Goal: Navigation & Orientation: Find specific page/section

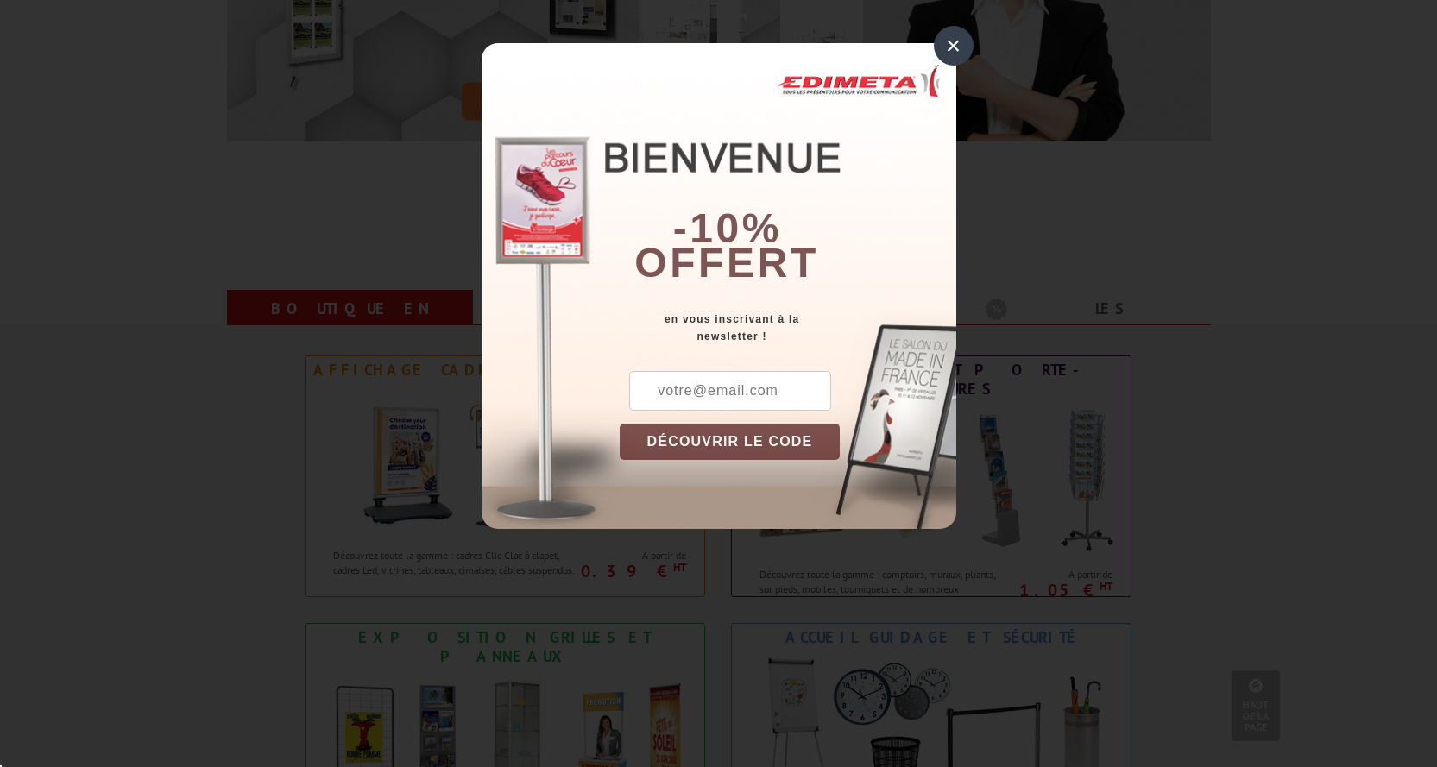
scroll to position [518, 0]
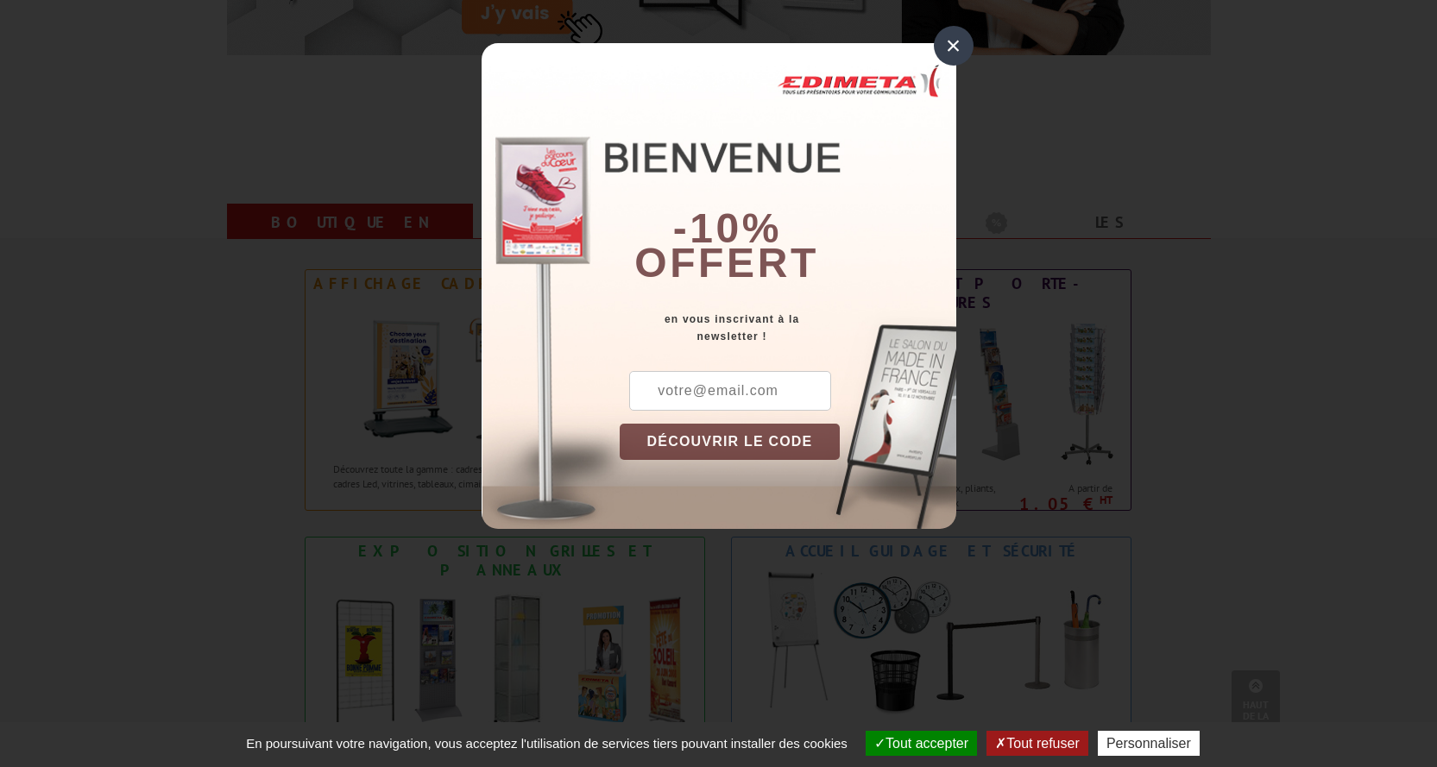
click at [936, 59] on div "× -10% offert en vous inscrivant à la newsletter ! DÉCOUVRIR LE CODE Copier le …" at bounding box center [718, 286] width 475 height 486
click at [955, 40] on div "×" at bounding box center [954, 46] width 40 height 40
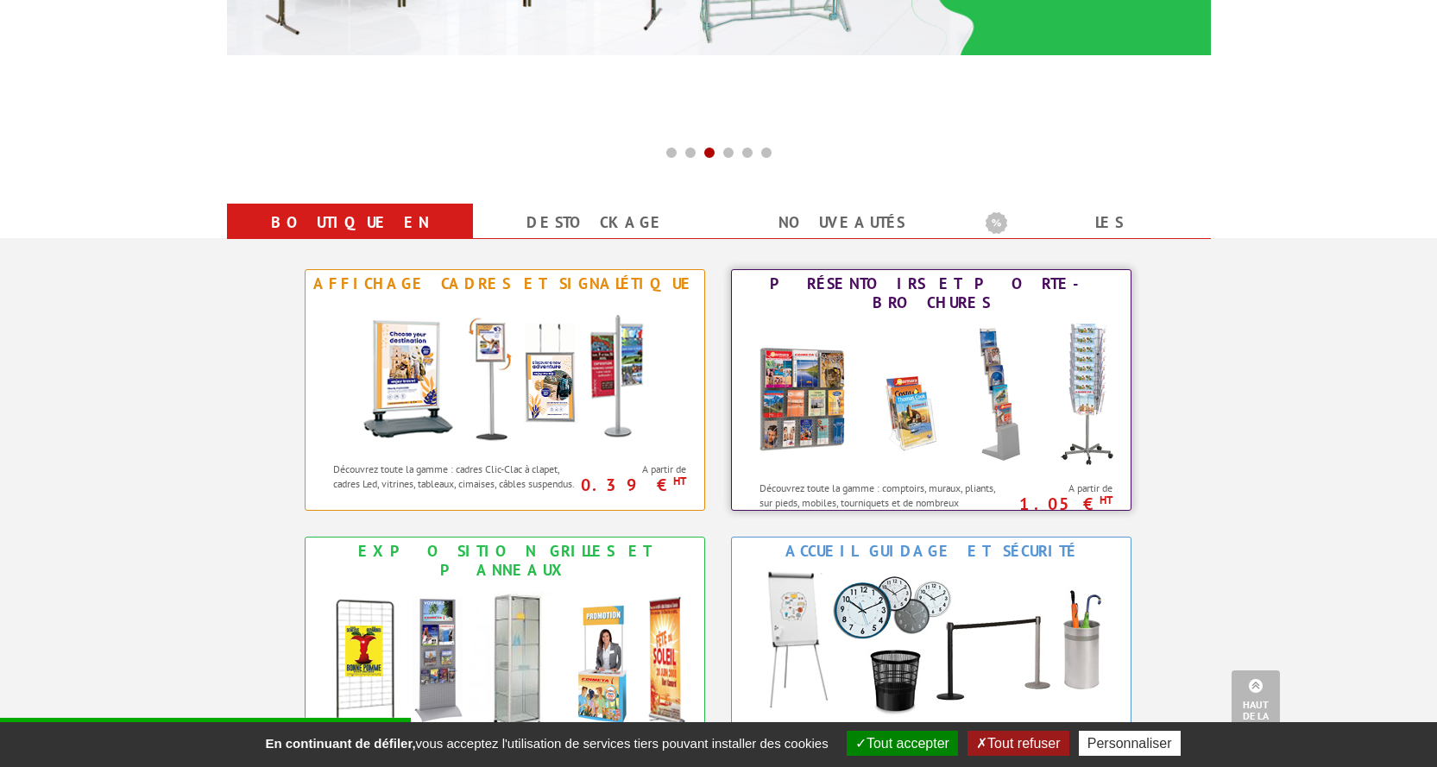
click at [922, 411] on img at bounding box center [931, 394] width 380 height 155
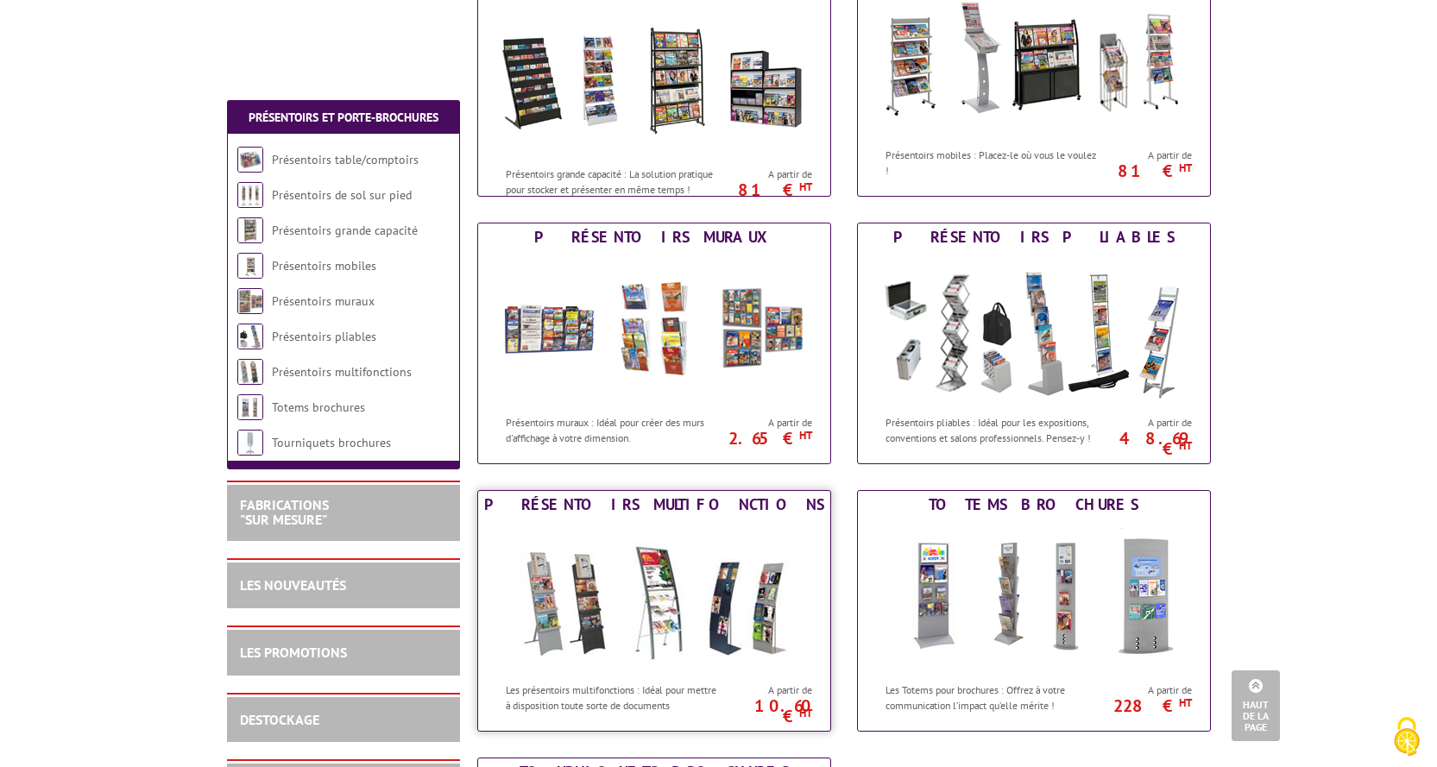
scroll to position [345, 0]
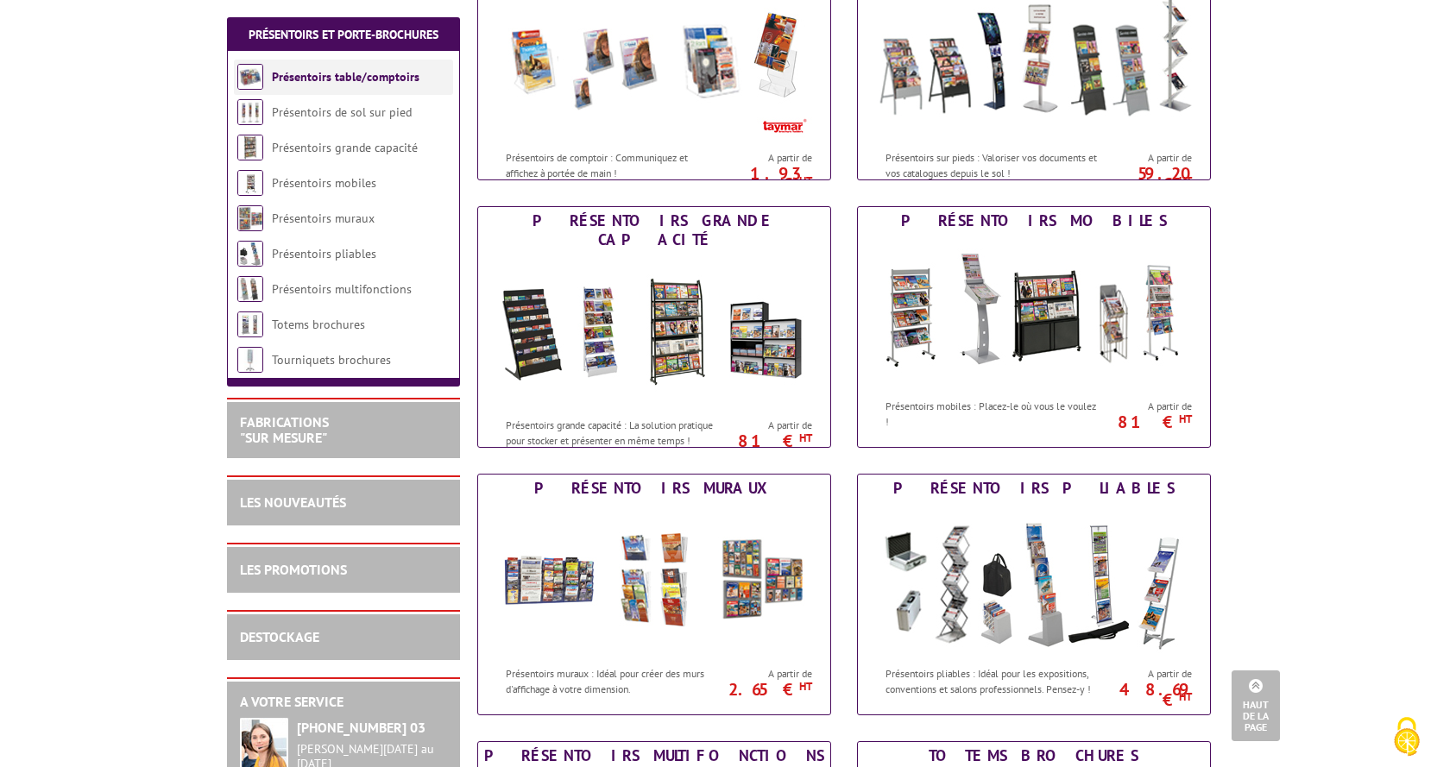
click at [356, 85] on li "Présentoirs table/comptoirs" at bounding box center [343, 77] width 219 height 35
click at [331, 78] on link "Présentoirs table/comptoirs" at bounding box center [346, 77] width 148 height 16
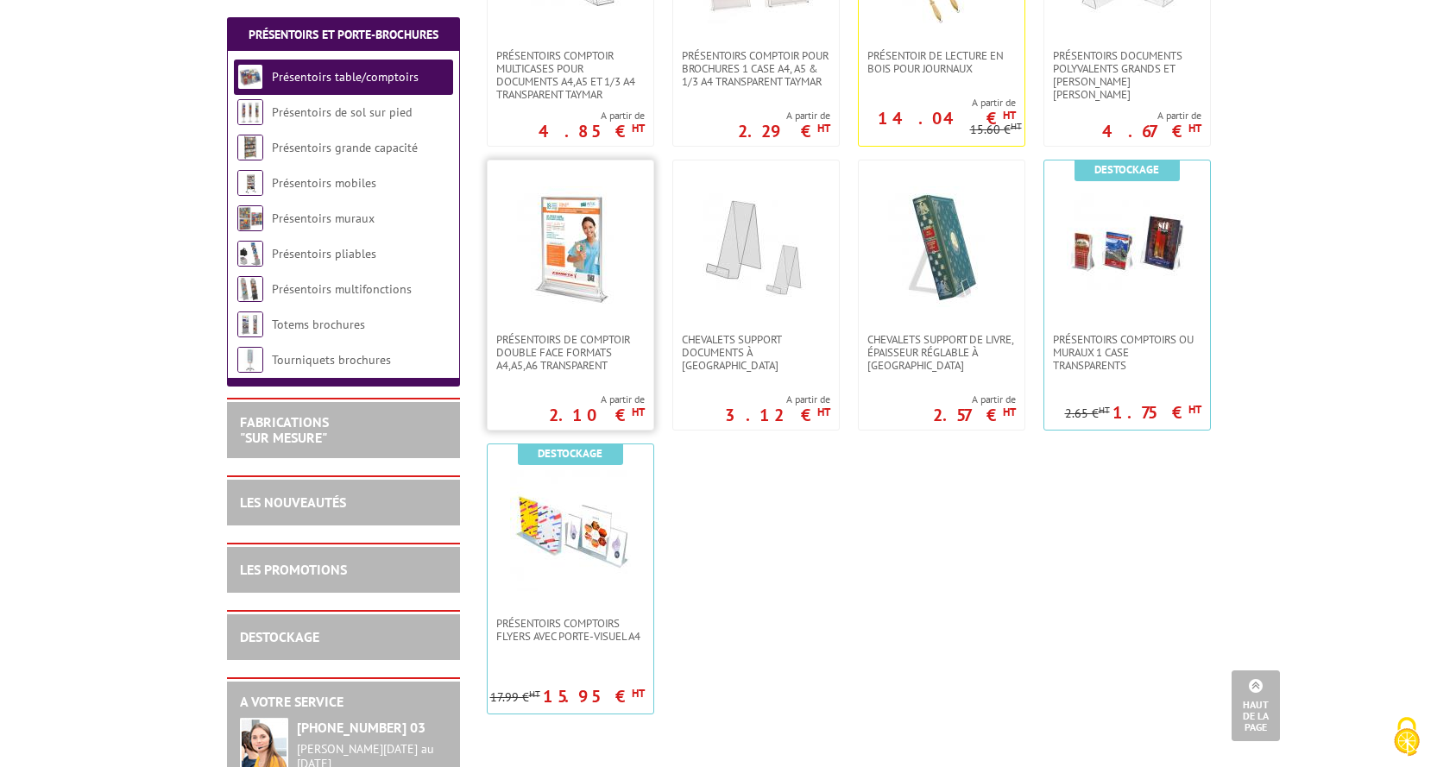
scroll to position [518, 0]
click at [360, 122] on li "Présentoirs de sol sur pied" at bounding box center [343, 112] width 219 height 35
click at [342, 111] on link "Présentoirs de sol sur pied" at bounding box center [343, 112] width 142 height 16
